Goal: Transaction & Acquisition: Book appointment/travel/reservation

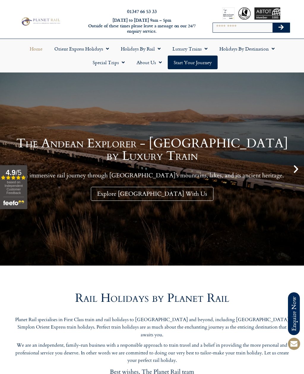
click at [117, 64] on link "Special Trips" at bounding box center [109, 62] width 44 height 14
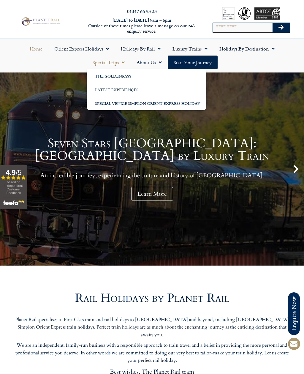
click at [145, 52] on link "Holidays by Rail" at bounding box center [141, 49] width 52 height 14
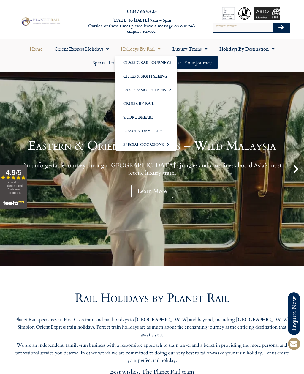
click at [263, 51] on link "Holidays by Destination" at bounding box center [246, 49] width 67 height 14
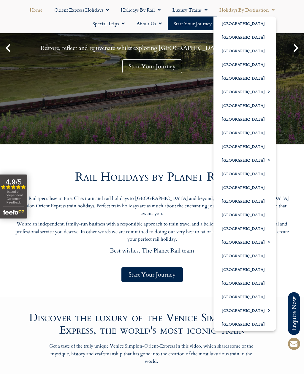
scroll to position [121, 0]
click at [245, 284] on link "[GEOGRAPHIC_DATA]" at bounding box center [244, 283] width 63 height 14
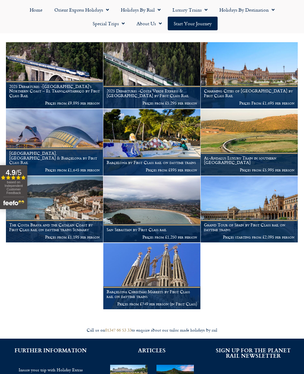
scroll to position [99, 0]
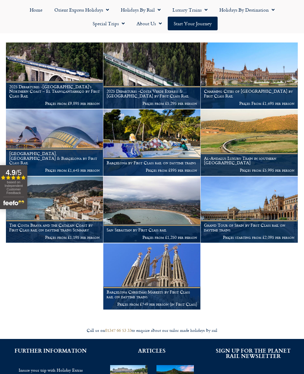
click at [266, 92] on h1 "Charming Cities of Andalucia by First Class Rail" at bounding box center [249, 93] width 91 height 9
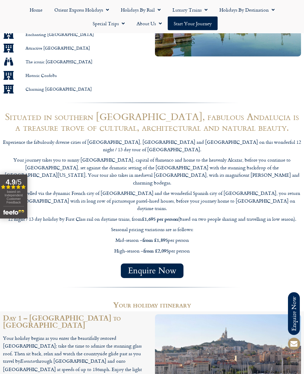
scroll to position [453, 0]
click at [50, 263] on div "Enquire Now" at bounding box center [152, 270] width 298 height 15
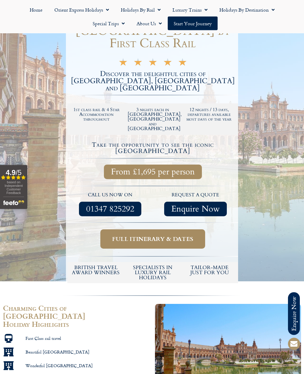
scroll to position [0, 0]
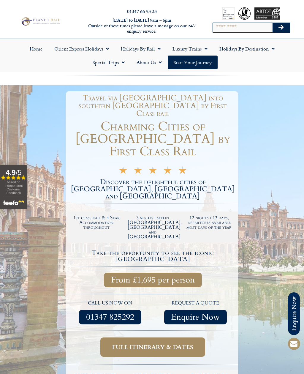
click at [259, 51] on link "Holidays by Destination" at bounding box center [246, 49] width 67 height 14
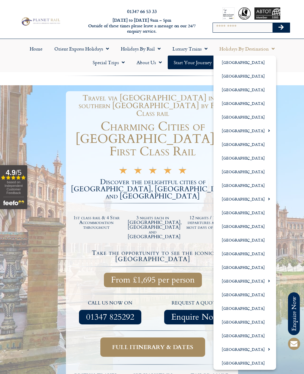
click at [254, 229] on link "[GEOGRAPHIC_DATA]" at bounding box center [244, 226] width 63 height 14
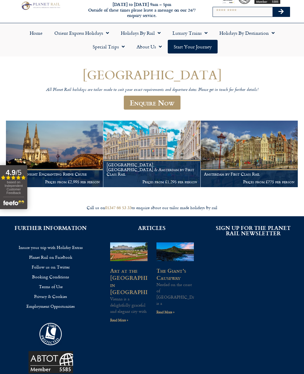
scroll to position [17, 0]
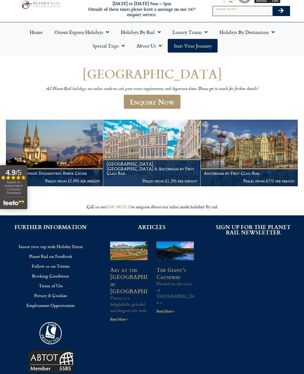
click at [152, 178] on p "Prices from £1,295 per person" at bounding box center [152, 180] width 91 height 5
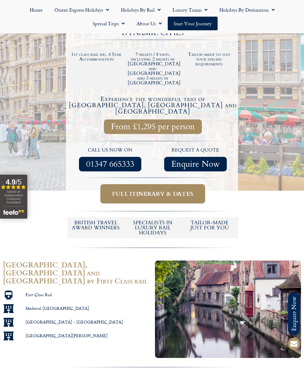
scroll to position [139, 0]
click at [163, 190] on span "Full itinerary & dates" at bounding box center [152, 193] width 81 height 7
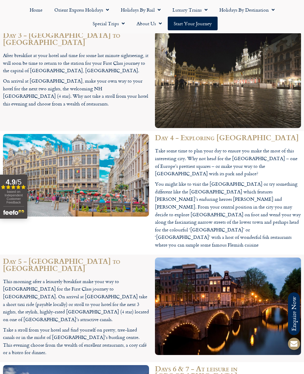
scroll to position [1090, 0]
